Goal: Task Accomplishment & Management: Use online tool/utility

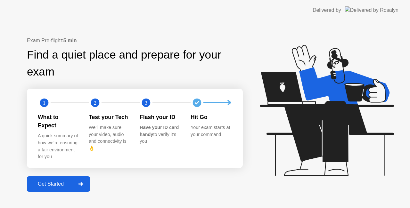
click at [78, 179] on div at bounding box center [80, 184] width 15 height 15
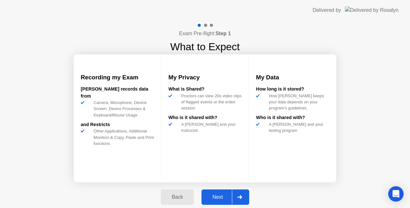
click at [245, 195] on div at bounding box center [239, 197] width 15 height 15
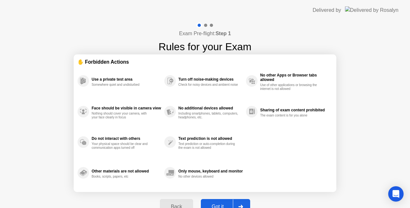
click at [241, 201] on div at bounding box center [240, 206] width 15 height 15
select select "**********"
select select "*******"
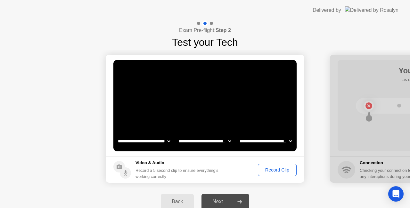
click at [275, 170] on div "Record Clip" at bounding box center [277, 169] width 34 height 5
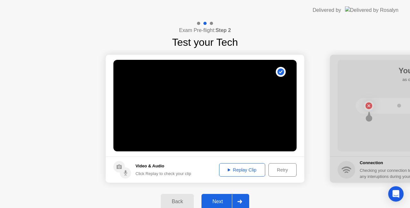
click at [238, 203] on icon at bounding box center [239, 202] width 5 height 4
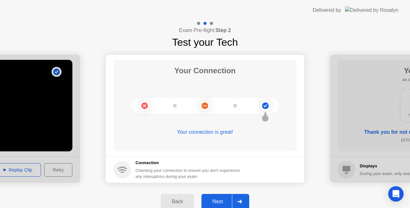
click at [238, 203] on icon at bounding box center [239, 202] width 5 height 4
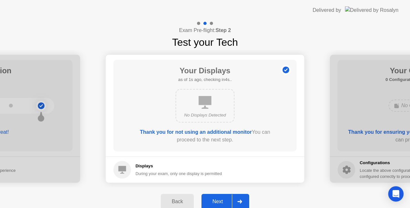
click at [238, 203] on icon at bounding box center [239, 202] width 5 height 4
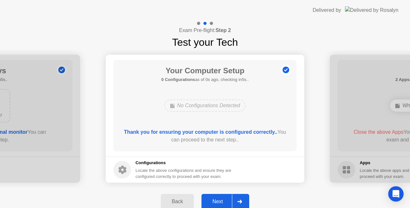
click at [238, 203] on icon at bounding box center [239, 202] width 5 height 4
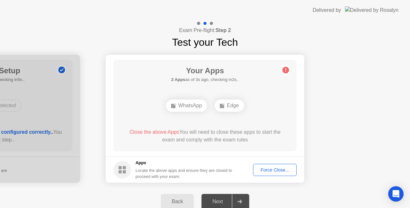
click at [270, 168] on div "Force Close..." at bounding box center [274, 169] width 39 height 5
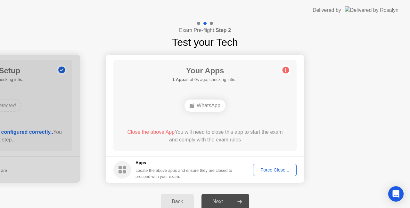
click at [271, 169] on div "Force Close..." at bounding box center [274, 169] width 39 height 5
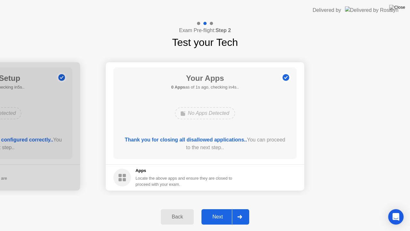
click at [244, 208] on div at bounding box center [239, 216] width 15 height 15
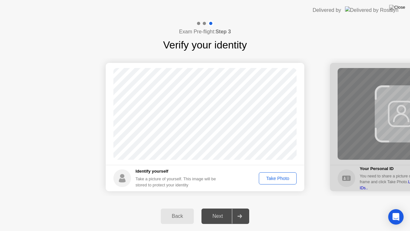
click at [279, 179] on div "Take Photo" at bounding box center [277, 177] width 33 height 5
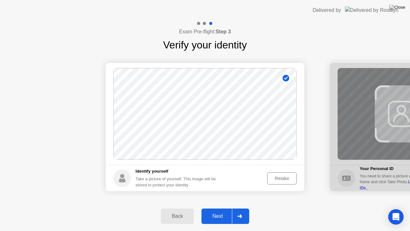
click at [240, 208] on div at bounding box center [239, 215] width 15 height 15
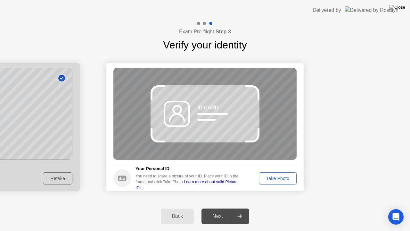
click at [264, 175] on div "Take Photo" at bounding box center [277, 177] width 33 height 5
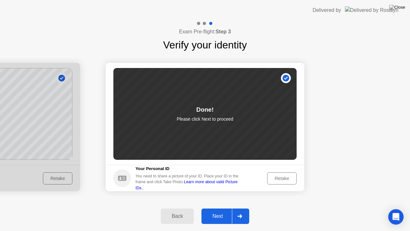
click at [242, 208] on div at bounding box center [239, 215] width 15 height 15
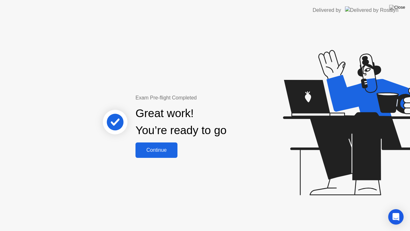
click at [161, 151] on div "Continue" at bounding box center [156, 150] width 38 height 6
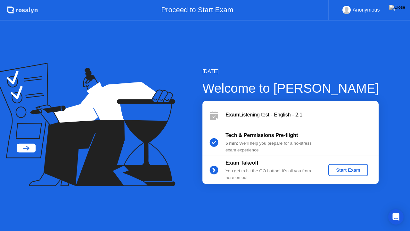
click at [354, 168] on div "Start Exam" at bounding box center [348, 169] width 34 height 5
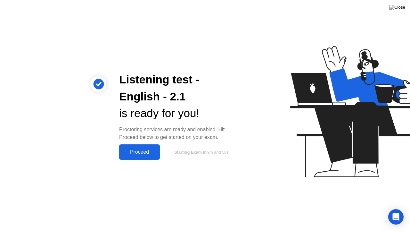
click at [143, 152] on div "Proceed" at bounding box center [139, 152] width 37 height 6
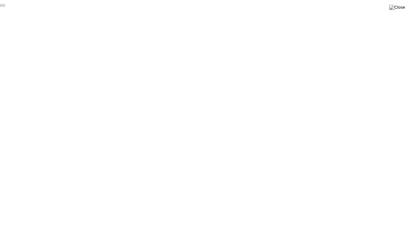
click div "End Proctoring Session"
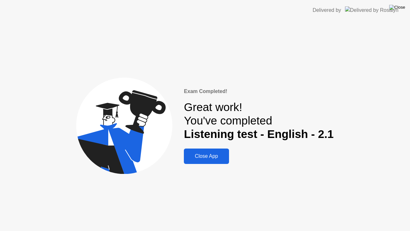
click at [401, 10] on img at bounding box center [397, 7] width 16 height 5
click at [210, 154] on div "Close App" at bounding box center [206, 156] width 41 height 6
